Goal: Transaction & Acquisition: Download file/media

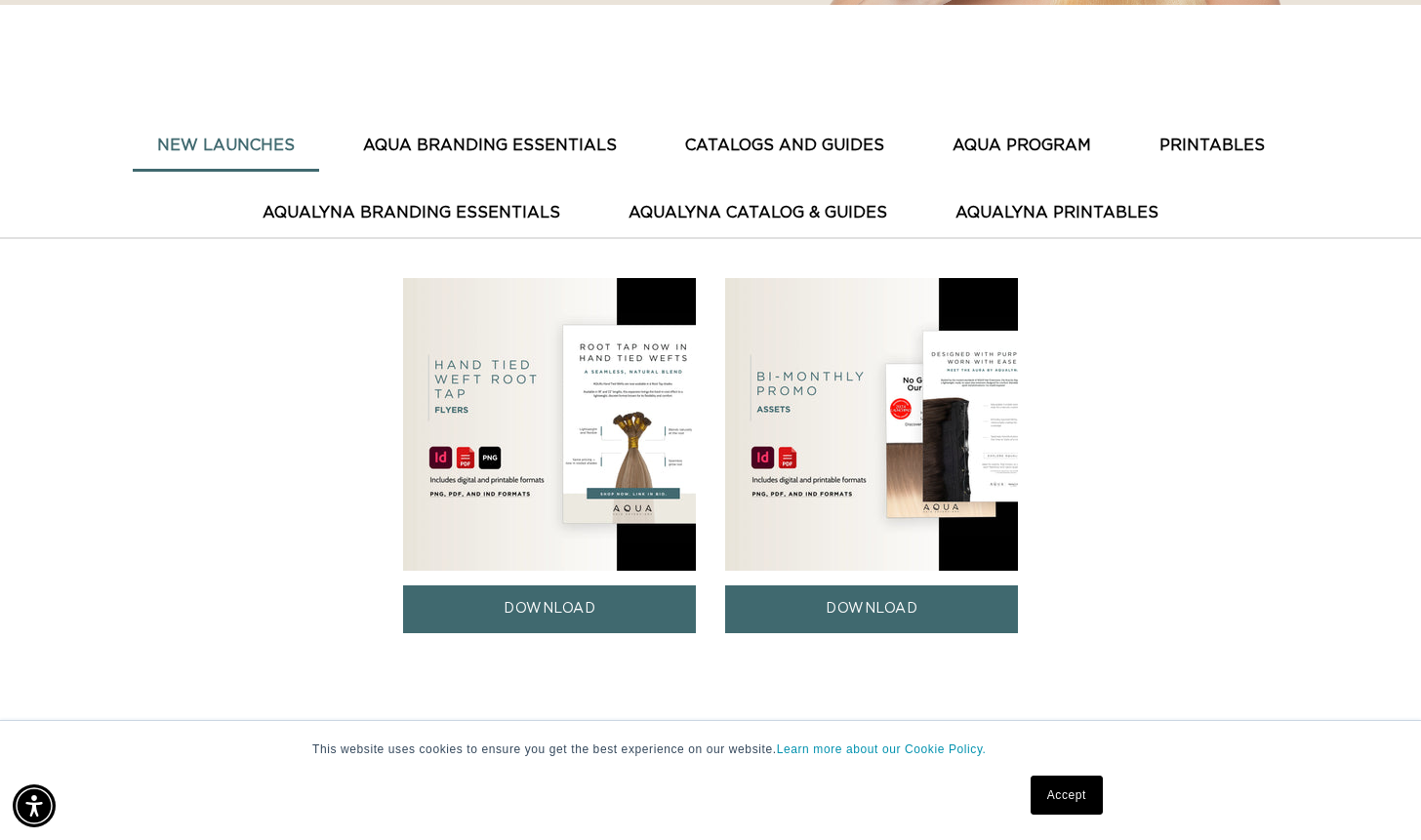
scroll to position [0, 1282]
click at [962, 388] on img at bounding box center [872, 424] width 293 height 293
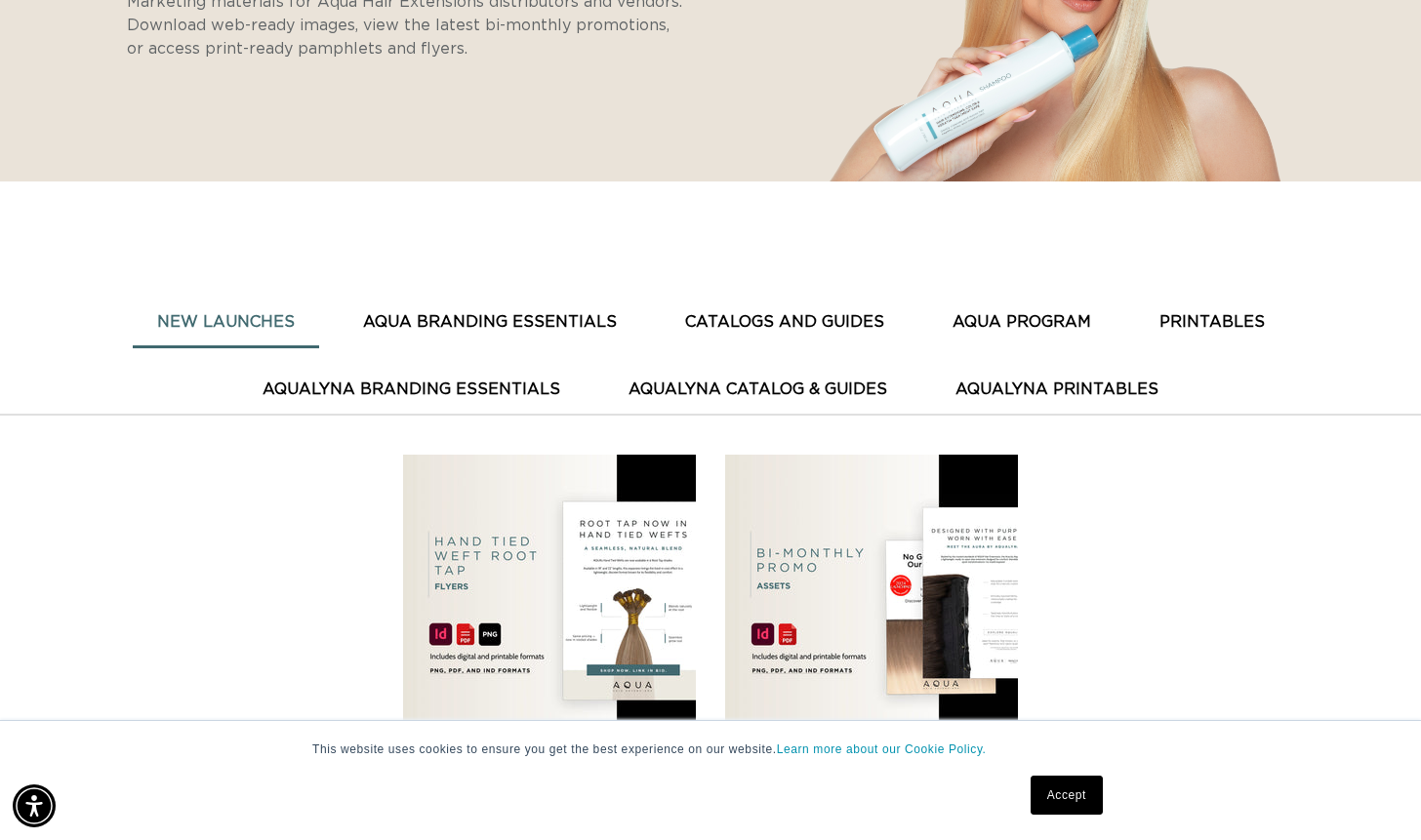
click at [1077, 798] on link "Accept" at bounding box center [1066, 795] width 72 height 39
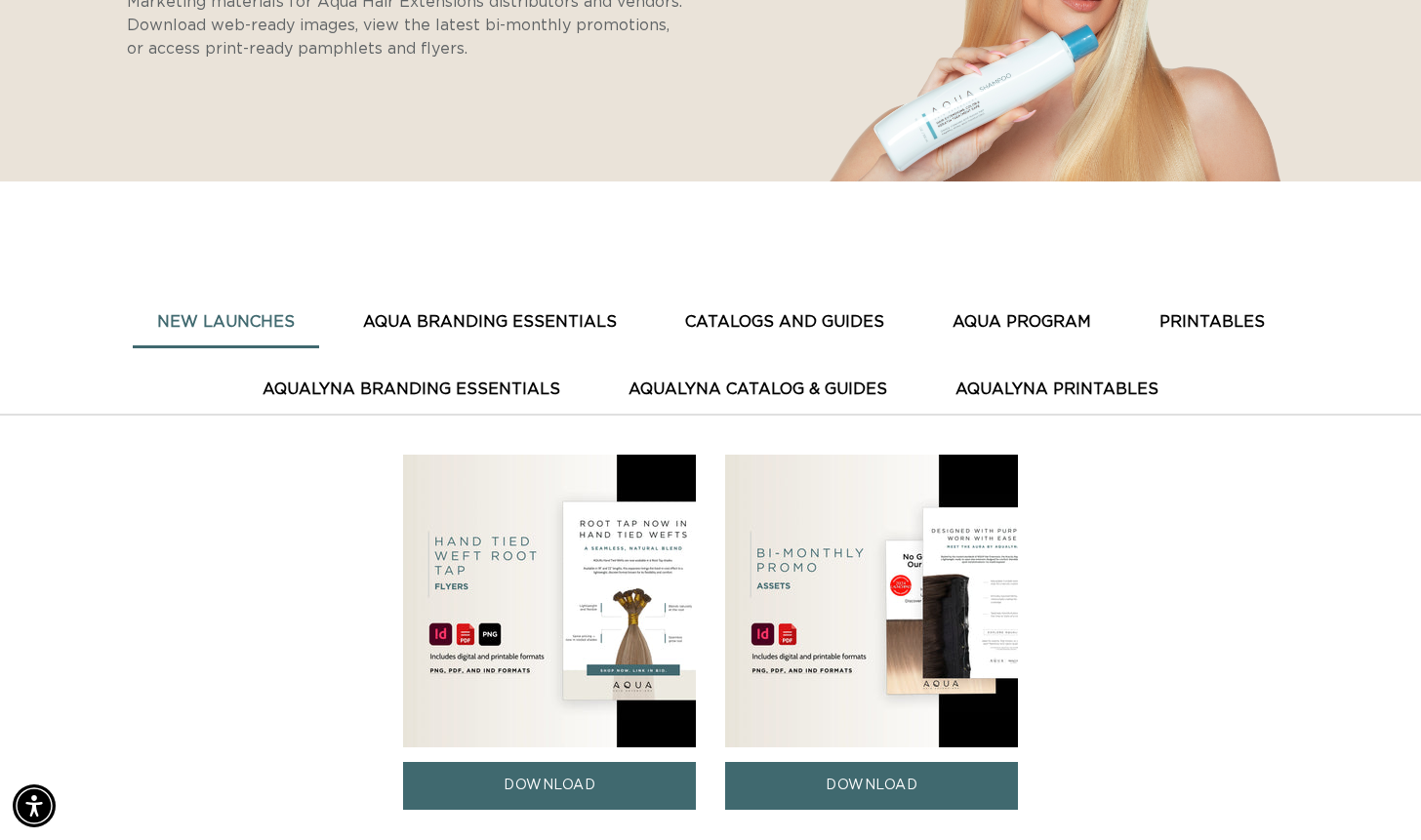
click at [753, 319] on button "CATALOGS AND GUIDES" at bounding box center [784, 323] width 248 height 48
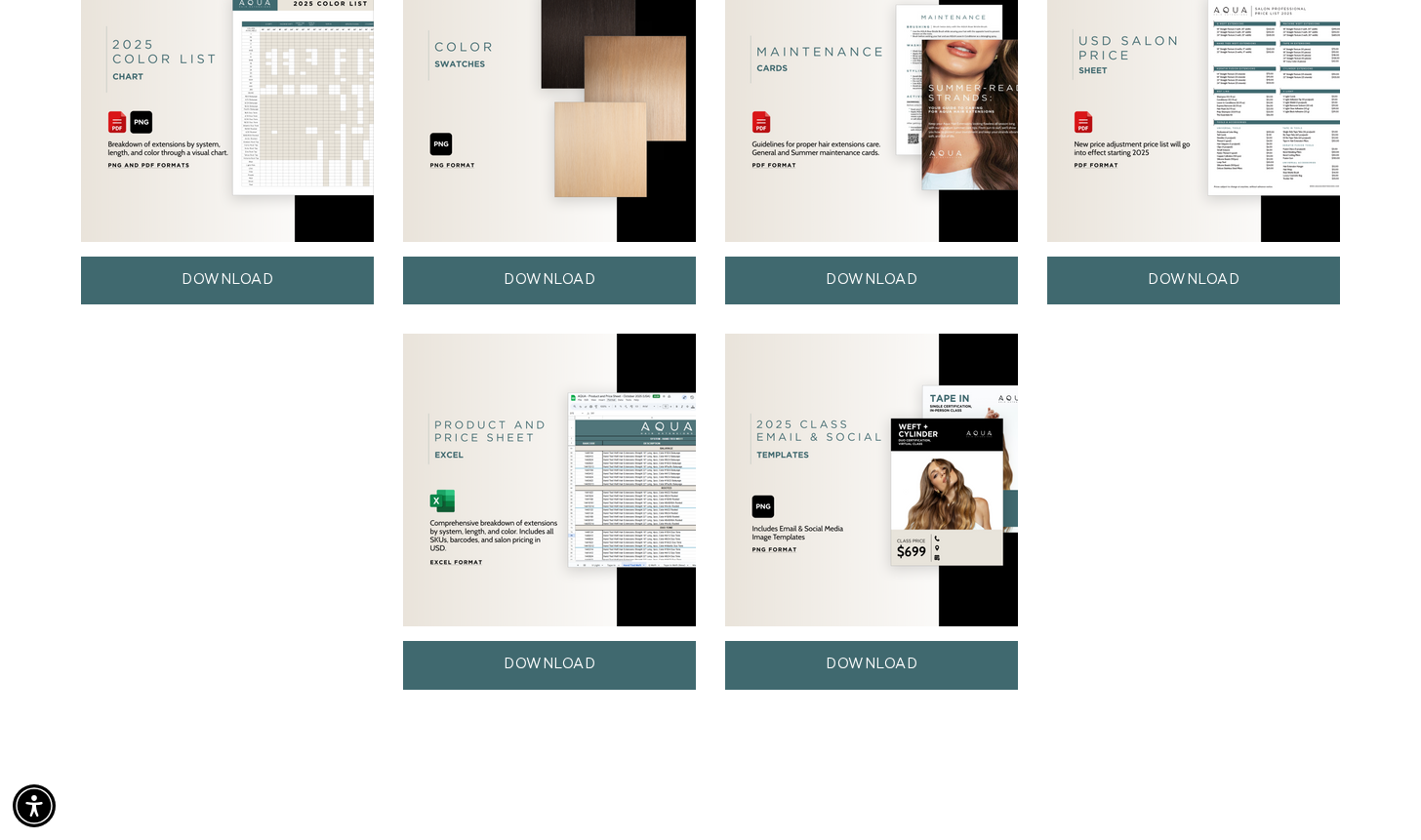
scroll to position [0, 0]
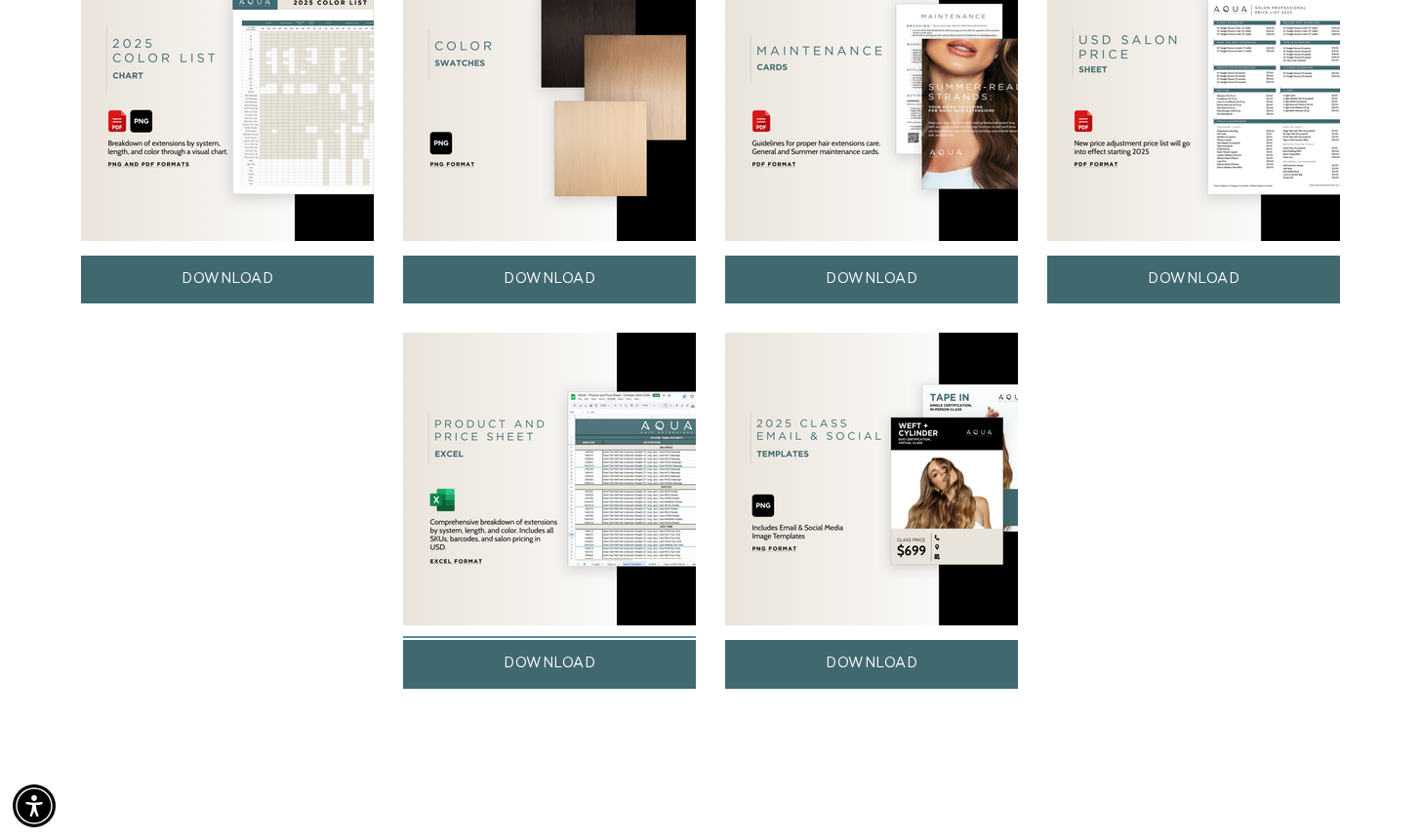
click at [518, 679] on link "DOWNLOAD" at bounding box center [550, 665] width 293 height 48
